Goal: Communication & Community: Answer question/provide support

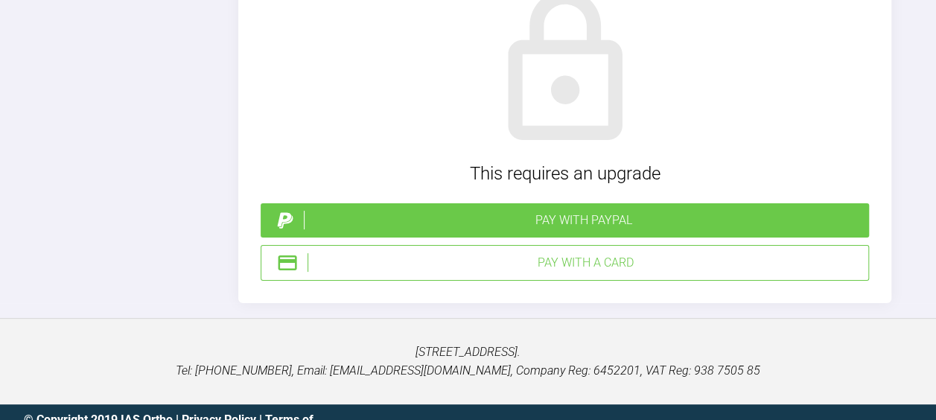
scroll to position [2172, 0]
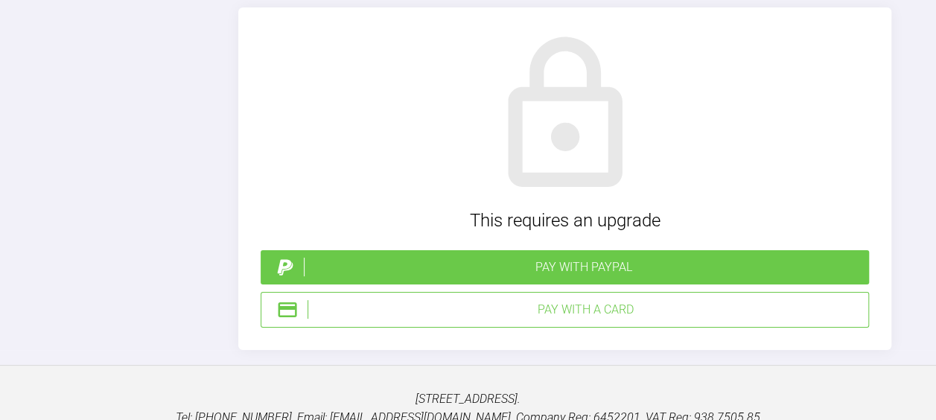
scroll to position [2158, 0]
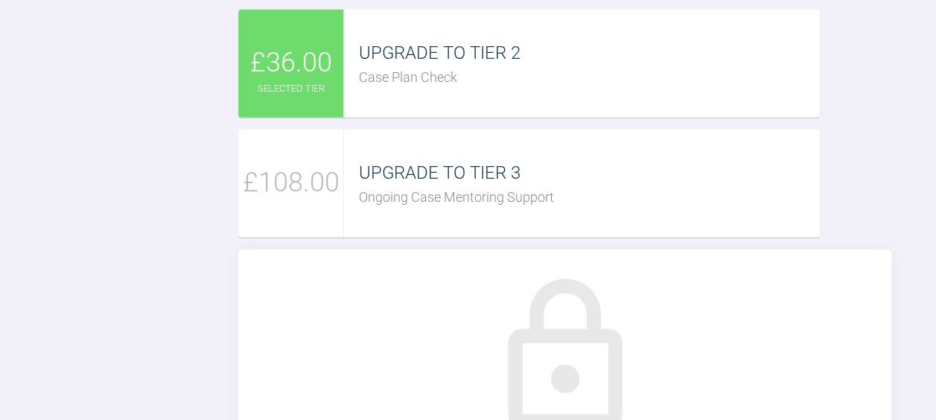
scroll to position [2228, 0]
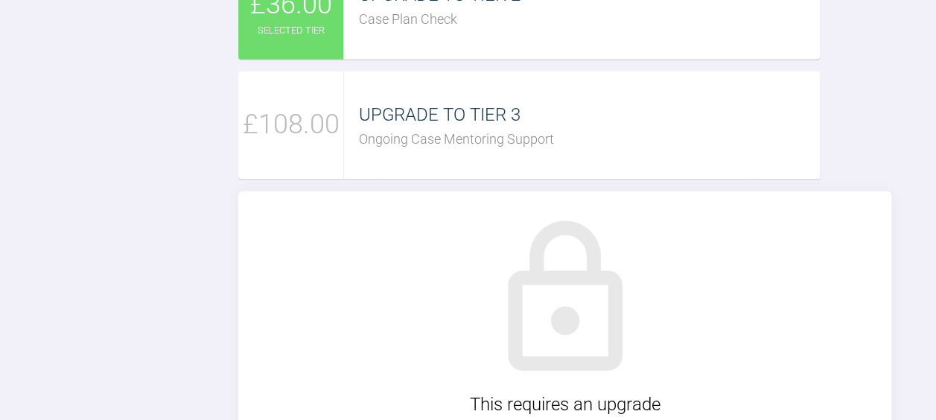
type textarea "H"
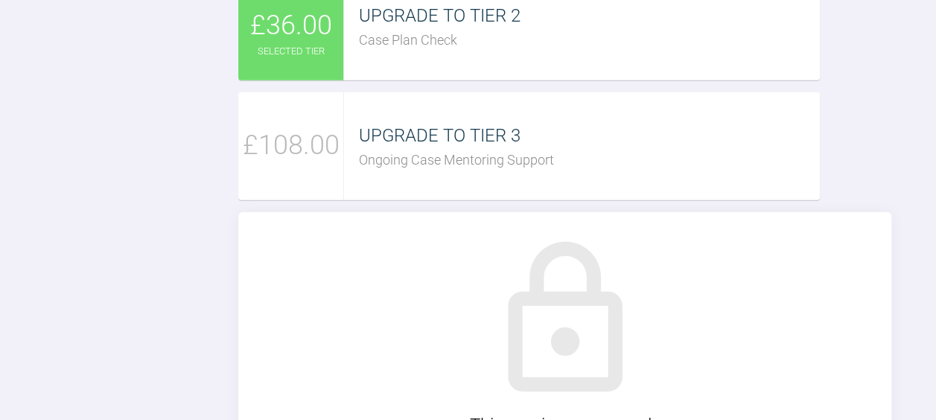
scroll to position [2208, 0]
type textarea "Thanks for advise on this case. I always take Bitewings and PAs ( crown/bridges…"
type input "C:\fakepath\[PERSON_NAME] - 561087.jpg"
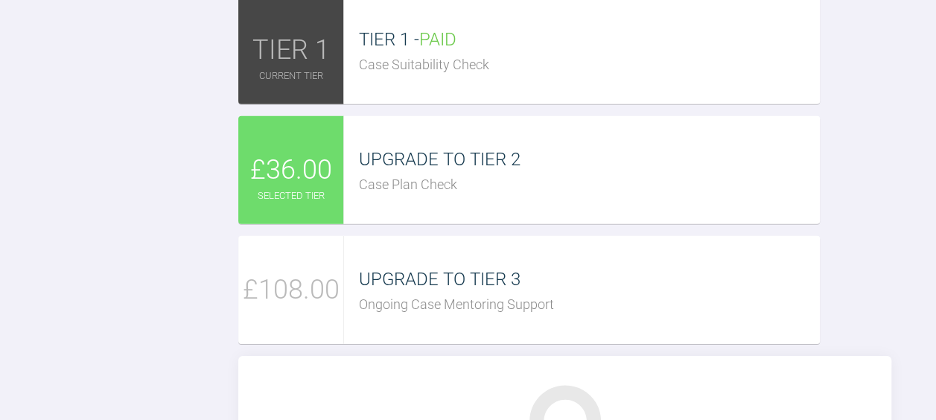
scroll to position [2168, 0]
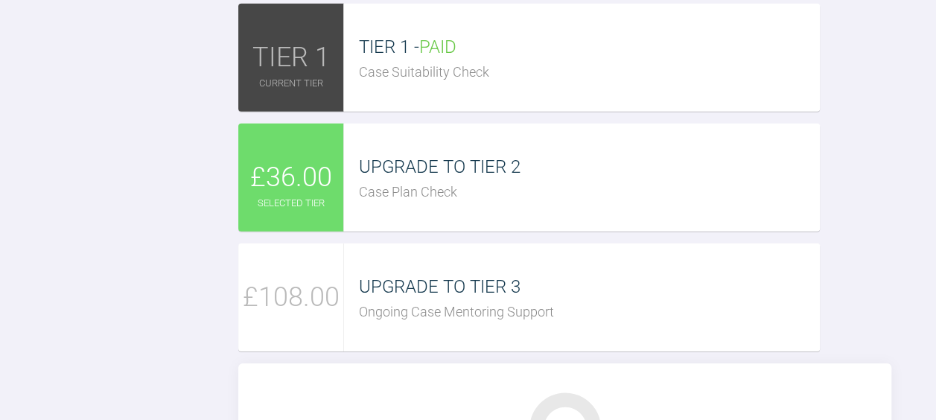
scroll to position [2161, 0]
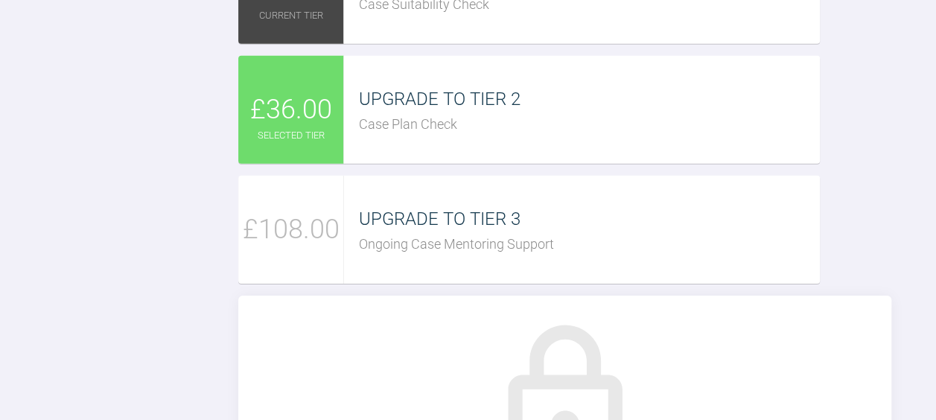
scroll to position [2294, 0]
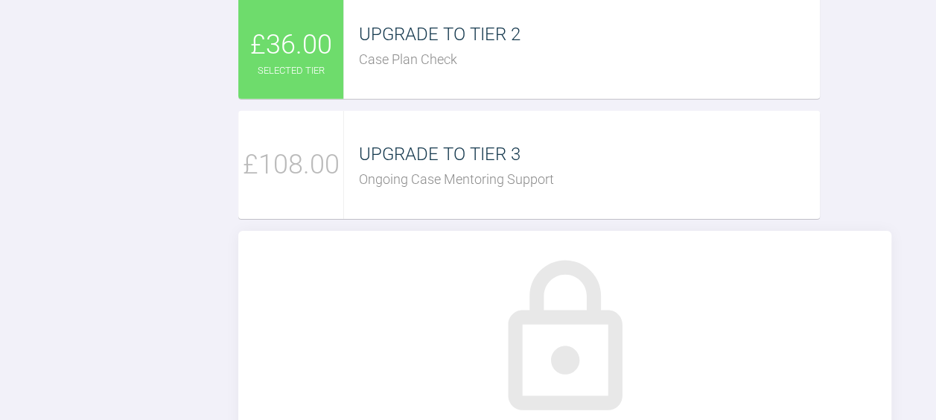
type textarea "Thanks for advise on this case. I always take Bitewings and PAs ( crown/bridges…"
type input "C:\fakepath\DH upper space wize 2 .jpg"
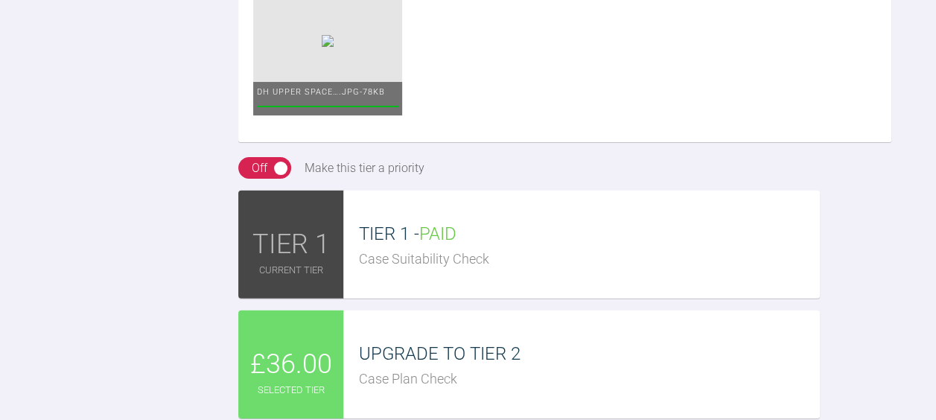
scroll to position [2135, 0]
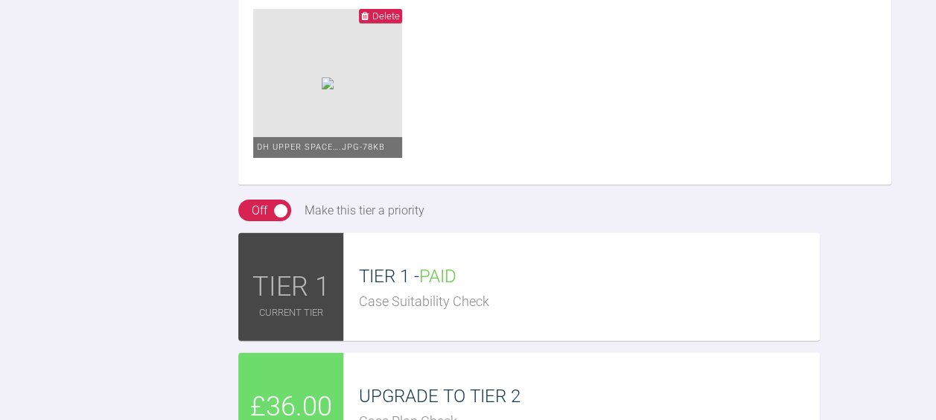
scroll to position [42, 0]
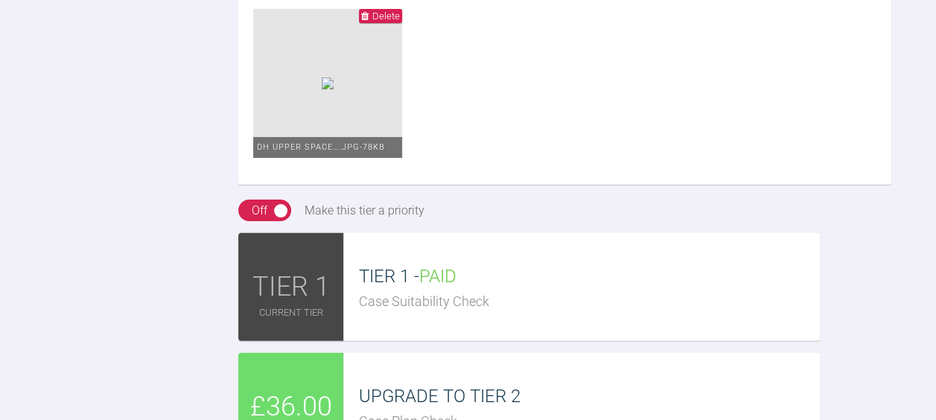
type textarea "Thanks for advise on this case. I always take Bitewings and PAs ( crown/bridges…"
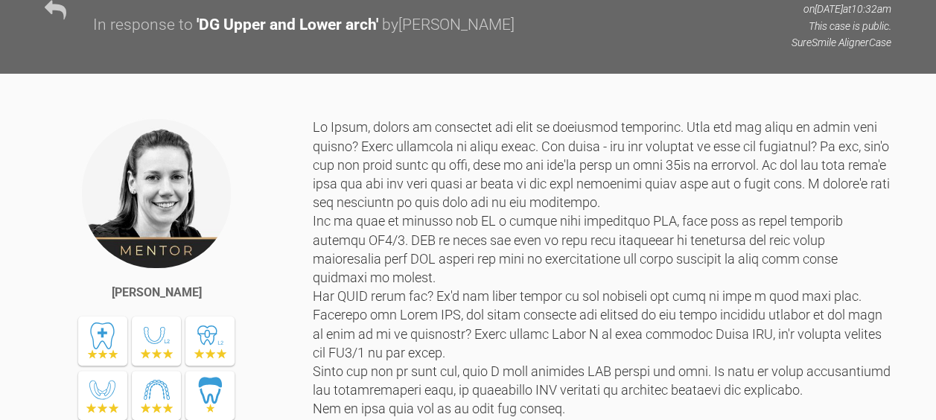
scroll to position [932, 0]
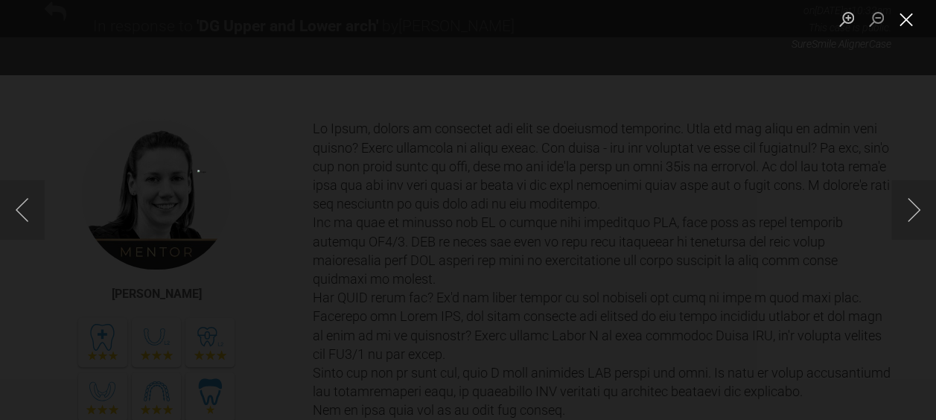
click at [905, 16] on button "Close lightbox" at bounding box center [906, 19] width 30 height 26
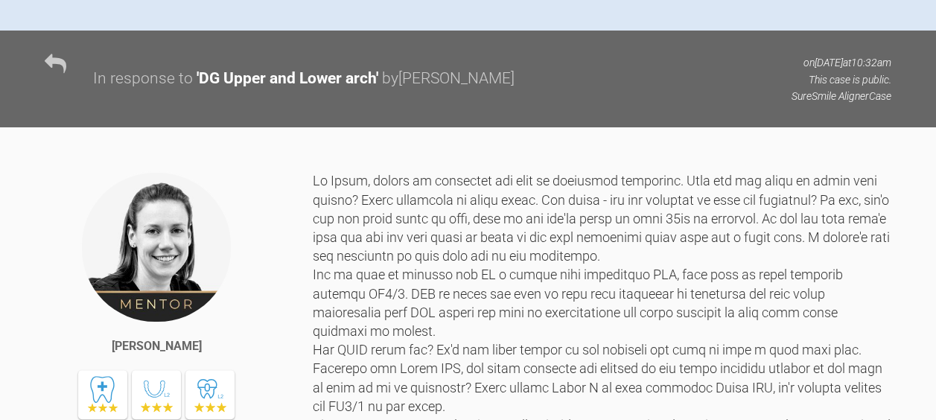
scroll to position [882, 0]
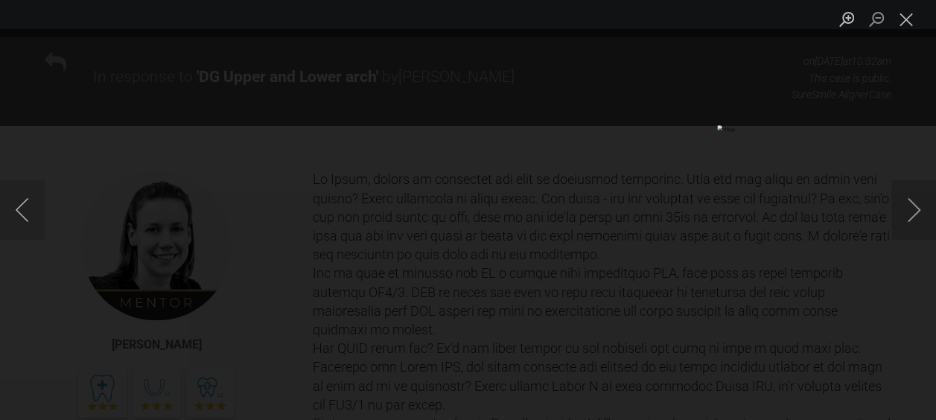
click at [898, 21] on button "Close lightbox" at bounding box center [906, 19] width 30 height 26
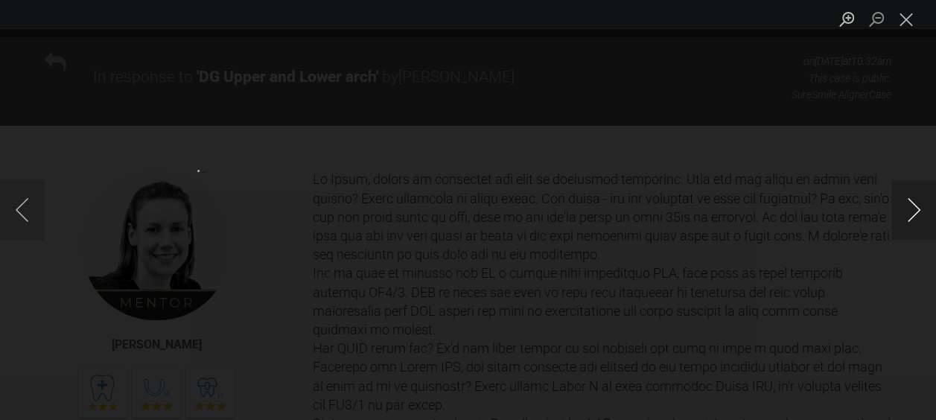
click at [911, 203] on button "Next image" at bounding box center [913, 210] width 45 height 60
click at [900, 18] on button "Close lightbox" at bounding box center [906, 19] width 30 height 26
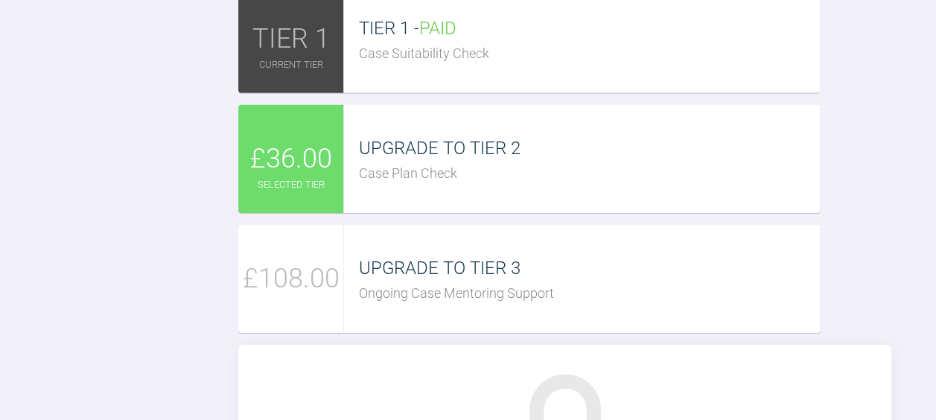
scroll to position [2344, 0]
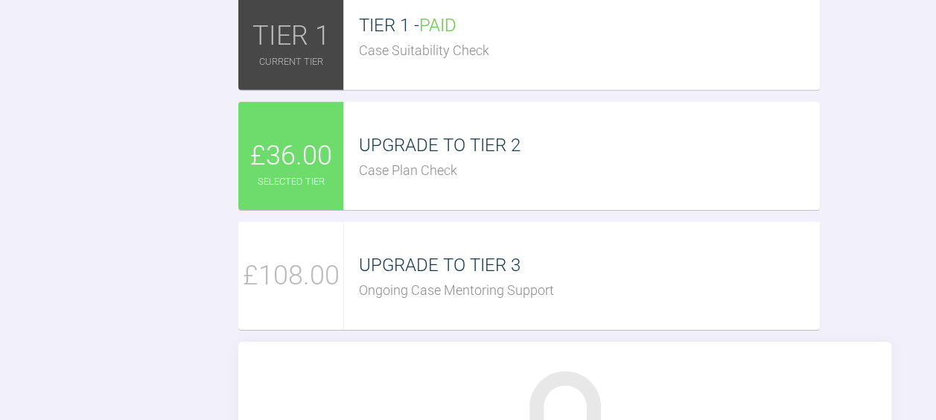
type input "C:\fakepath\DG PPR .jpg"
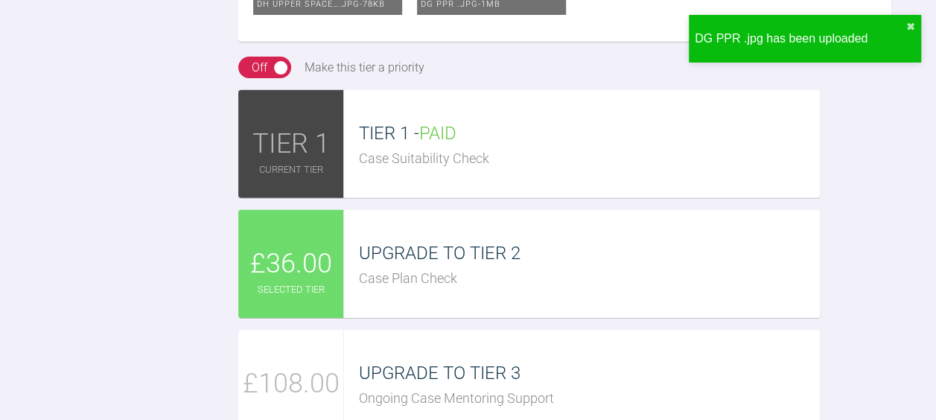
scroll to position [2214, 0]
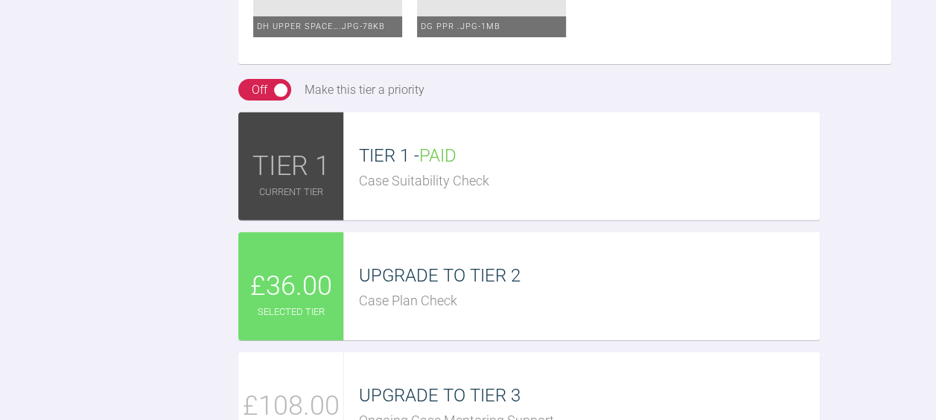
type textarea "Thanks for advise on this case. I always take Bitewings and PAs ( crown/bridges…"
type input "C:\fakepath\DG orthodontic assessment.pdf"
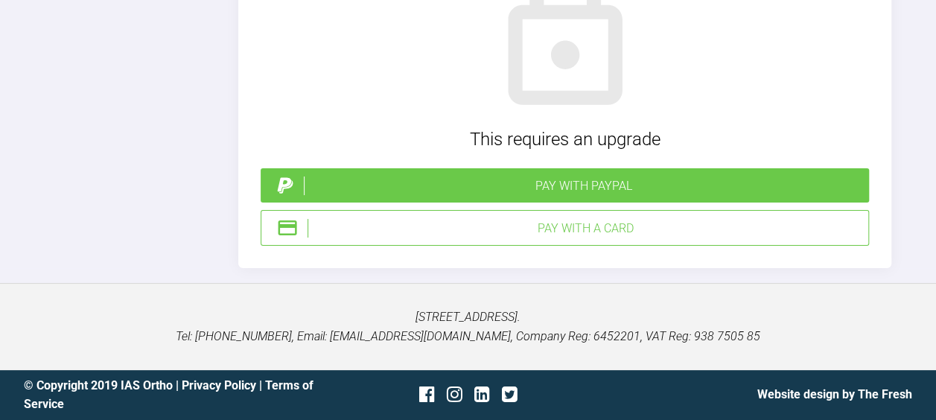
scroll to position [3475, 0]
type textarea "Thanks for advise on this case. I always take Bitewings and PAs ( crown/bridges…"
click at [701, 238] on div "Pay with a Card" at bounding box center [585, 228] width 555 height 19
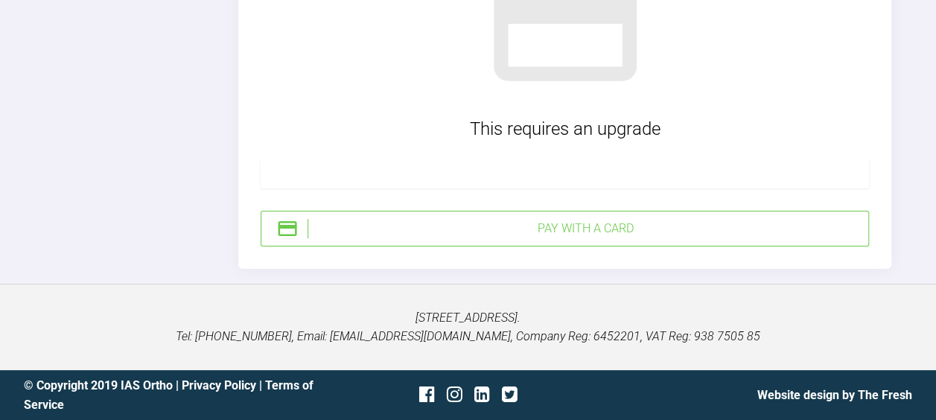
click at [349, 238] on div "Pay with a Card" at bounding box center [585, 228] width 555 height 19
click at [338, 188] on div at bounding box center [565, 173] width 608 height 30
click at [503, 238] on div "Processing Payment" at bounding box center [585, 228] width 555 height 19
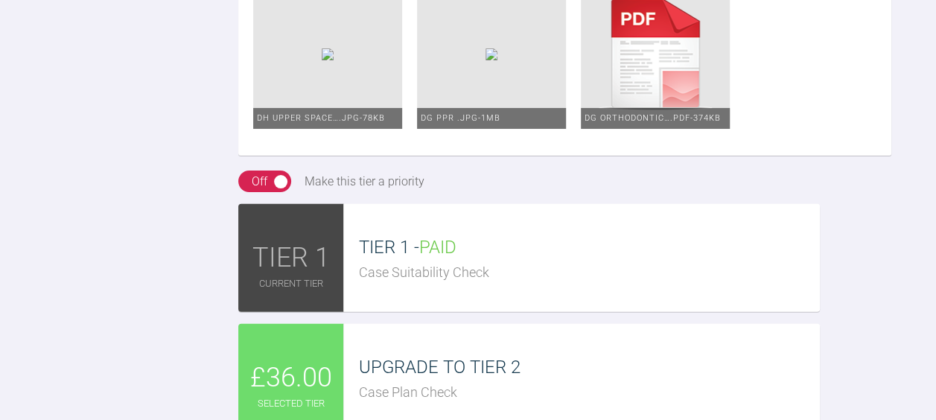
scroll to position [0, 0]
drag, startPoint x: 521, startPoint y: 287, endPoint x: 220, endPoint y: 109, distance: 350.5
click at [220, 109] on div "Reply To [PERSON_NAME] Thanks for advise on this case. I always take Bitewings …" at bounding box center [468, 158] width 936 height 1517
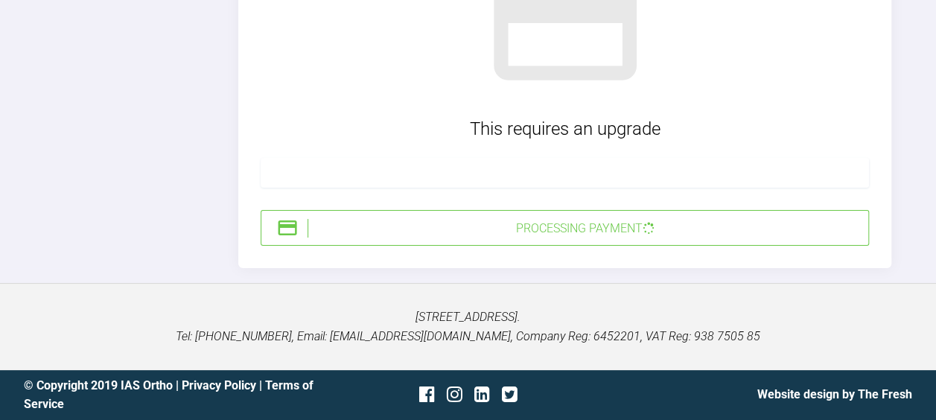
scroll to position [3604, 0]
click at [542, 236] on div "Processing Payment" at bounding box center [585, 228] width 555 height 19
click at [755, 226] on div "Processing Payment" at bounding box center [585, 228] width 555 height 19
click at [747, 229] on div "Processing Payment" at bounding box center [585, 228] width 555 height 19
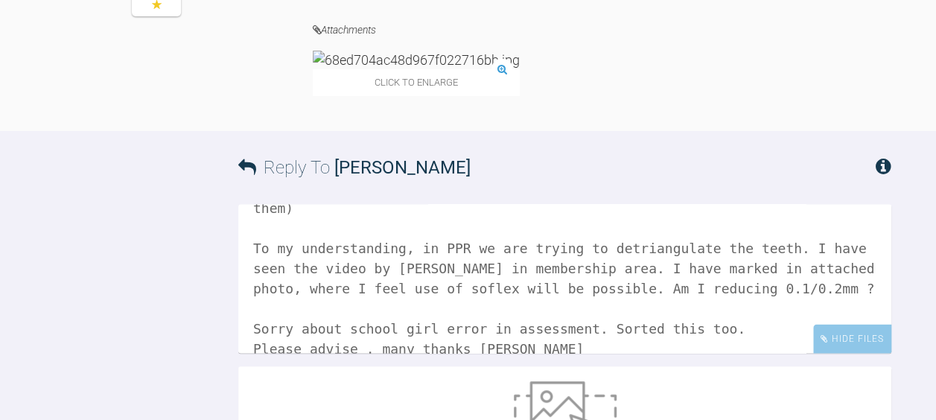
scroll to position [1386, 0]
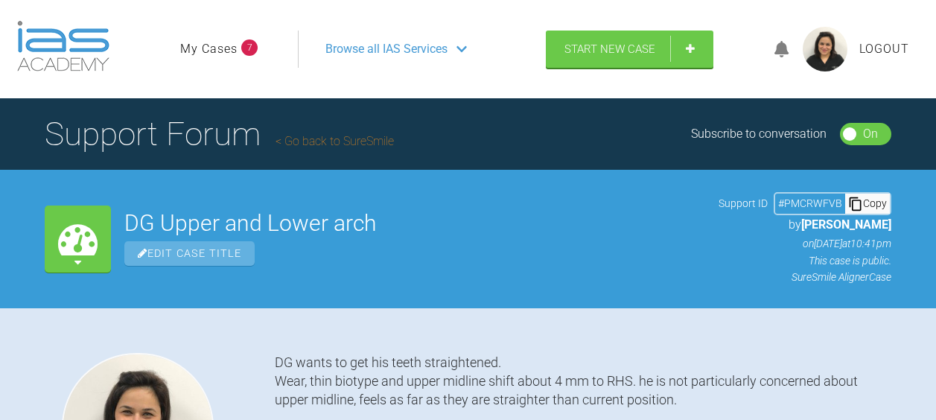
scroll to position [2087, 0]
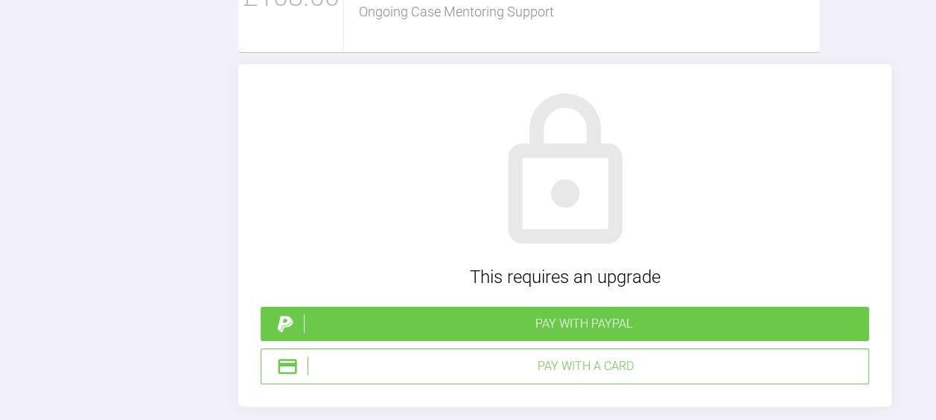
paste textarea "Thanks for advise on this case. I always take Bitewings and PAs ( crown/bridges…"
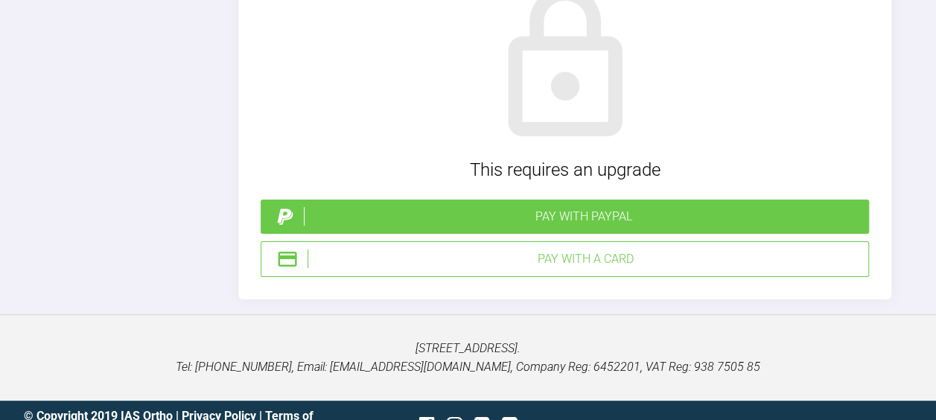
scroll to position [2196, 0]
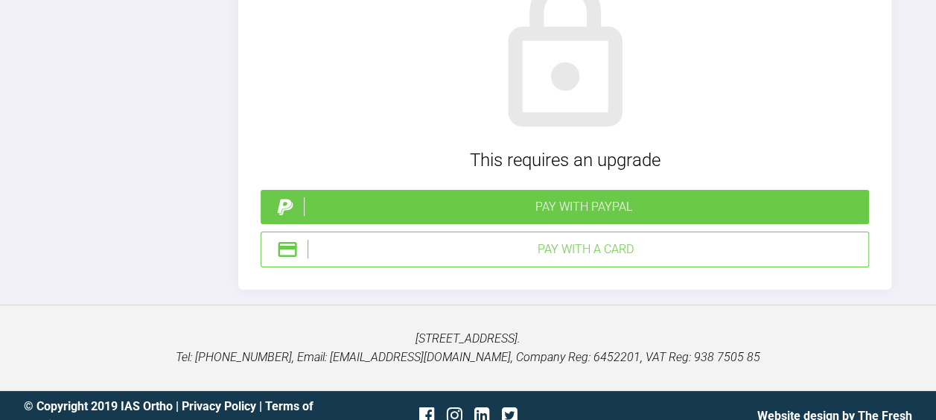
scroll to position [2200, 0]
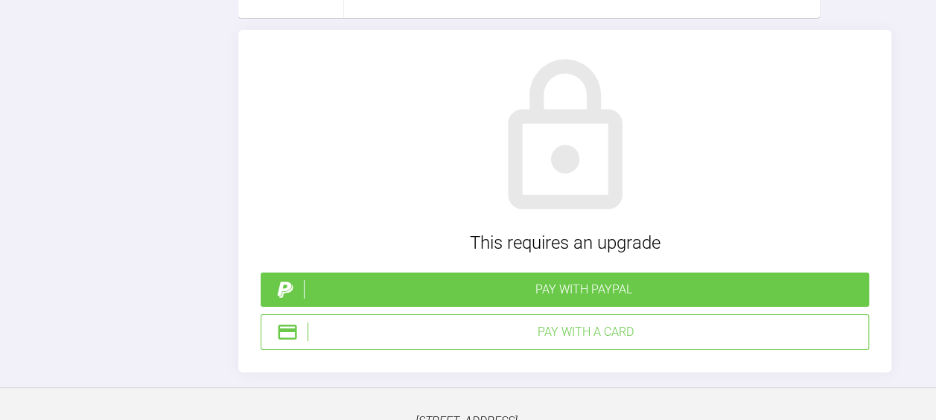
scroll to position [2121, 0]
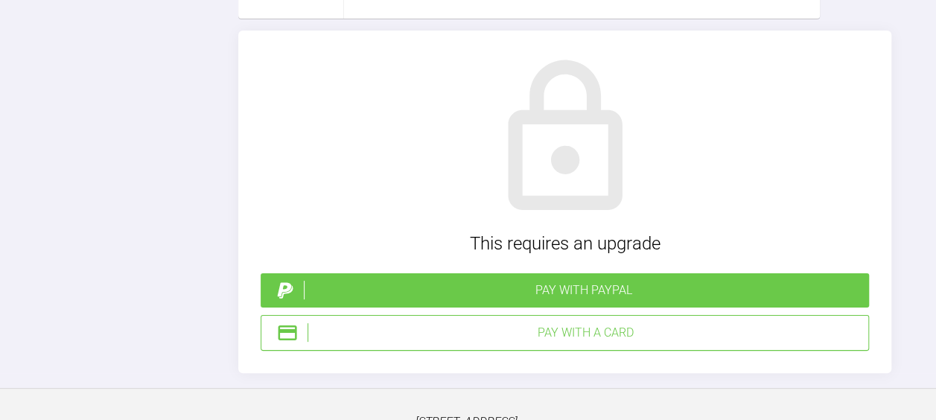
type textarea "Thanks for advise on this case. I always take Bitewings and PAs ( crown/bridges…"
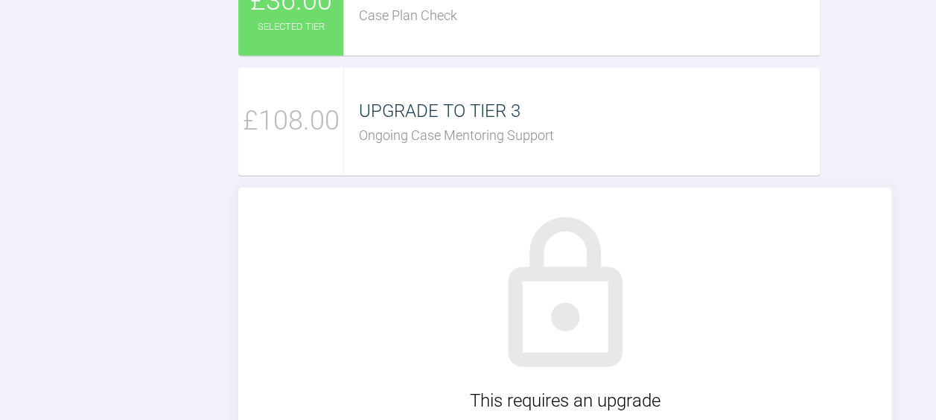
scroll to position [2234, 0]
type input "C:\fakepath\GRAHAM, David - 561089.jpg"
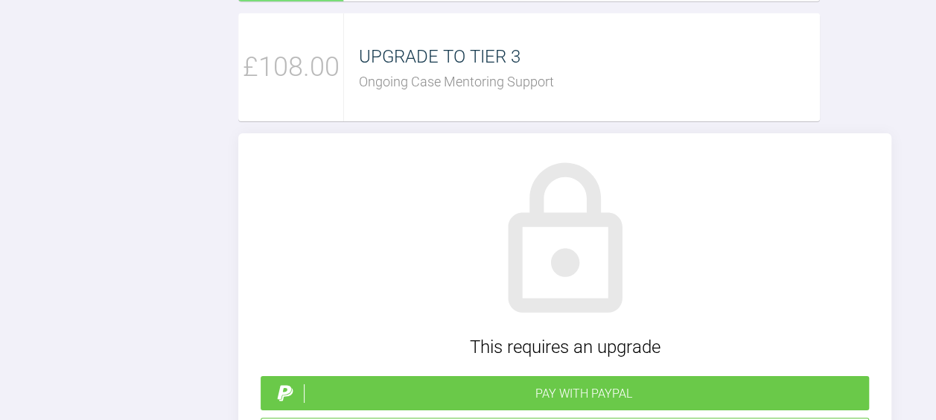
scroll to position [2407, 0]
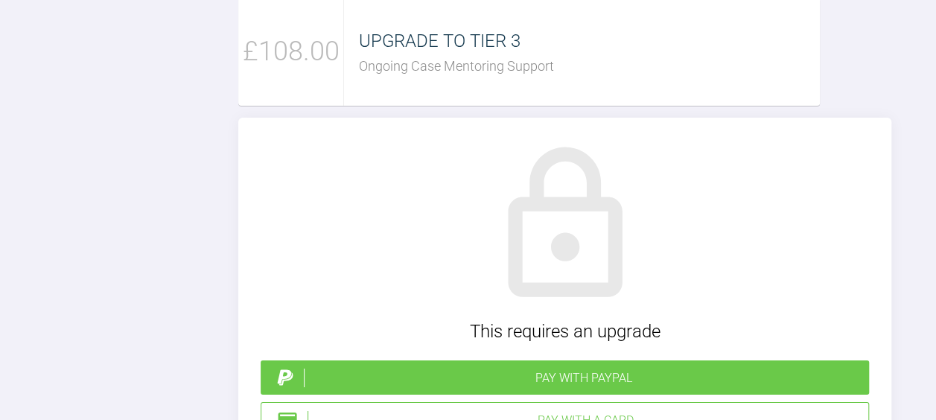
type input "C:\fakepath\DH upper space wize 2 .jpg"
type input "C:\fakepath\[PERSON_NAME] - 561087.jpg"
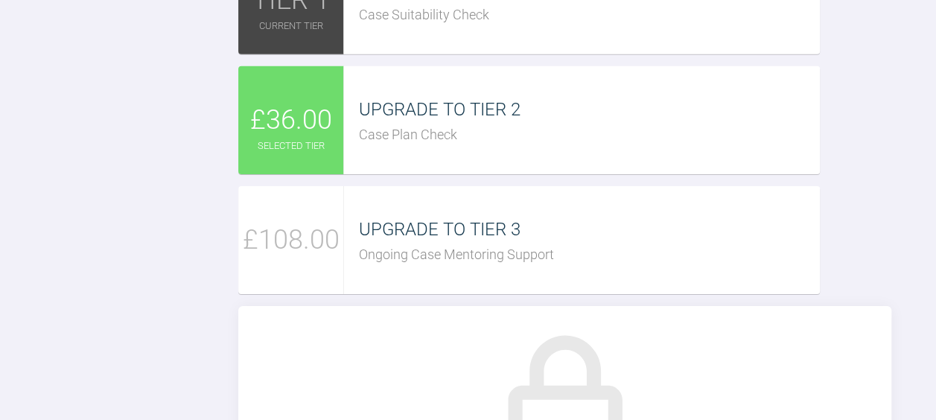
scroll to position [2367, 0]
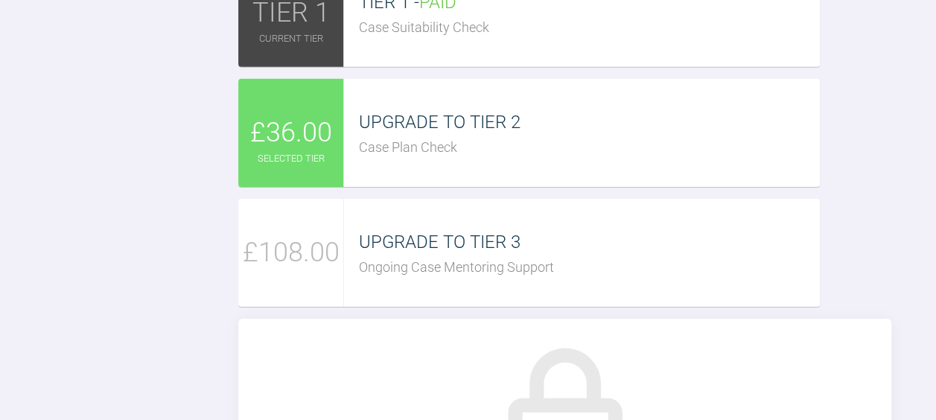
type input "C:\fakepath\DG orthodontic assessment.pdf"
type input "C:\fakepath\DG PPR .jpg"
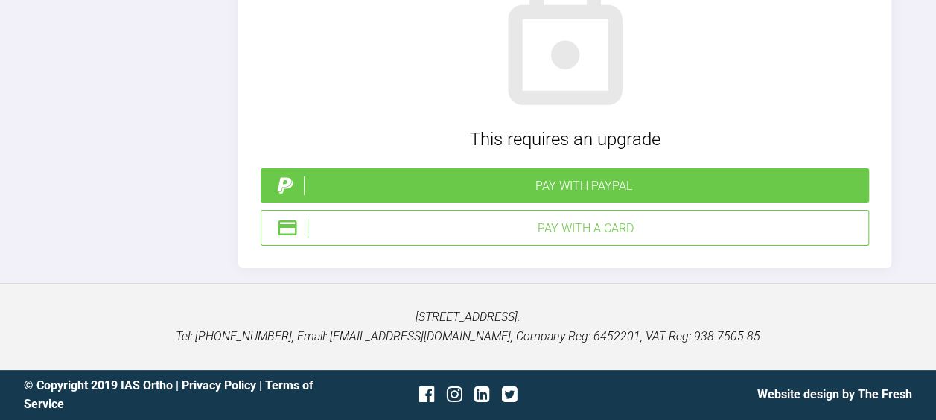
scroll to position [3532, 0]
click at [532, 238] on div "Pay with a Card" at bounding box center [585, 228] width 555 height 19
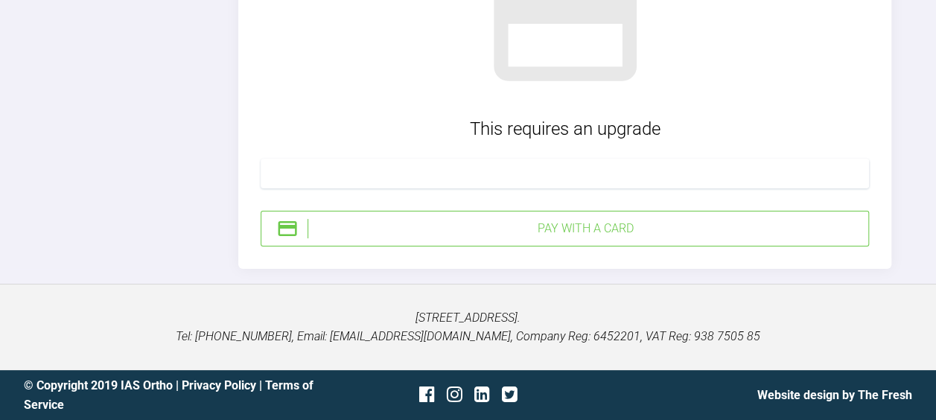
scroll to position [3584, 0]
click at [529, 246] on div "Pay with a Card" at bounding box center [565, 229] width 608 height 36
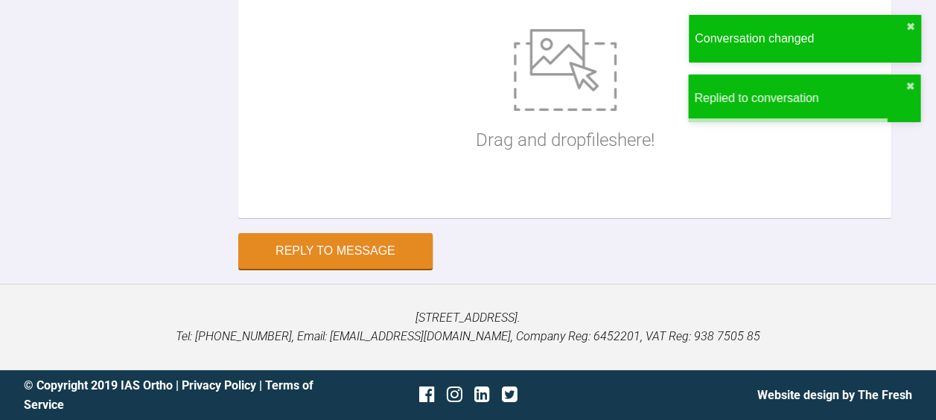
scroll to position [2522, 0]
